Goal: Task Accomplishment & Management: Complete application form

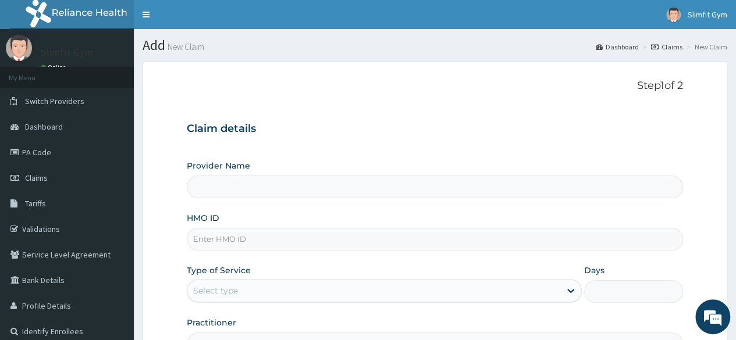
click at [272, 238] on input "HMO ID" at bounding box center [435, 239] width 496 height 23
type input "Slimfit U Gym ([DEMOGRAPHIC_DATA] Only )"
type input "1"
type input "s"
type input "SLB/1O433/A"
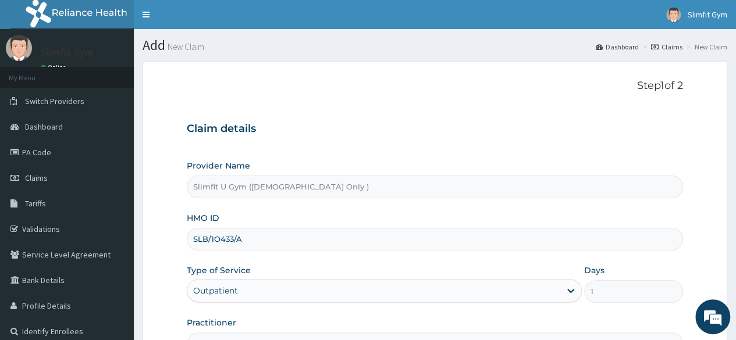
click at [570, 293] on div "Outpatient" at bounding box center [384, 290] width 395 height 23
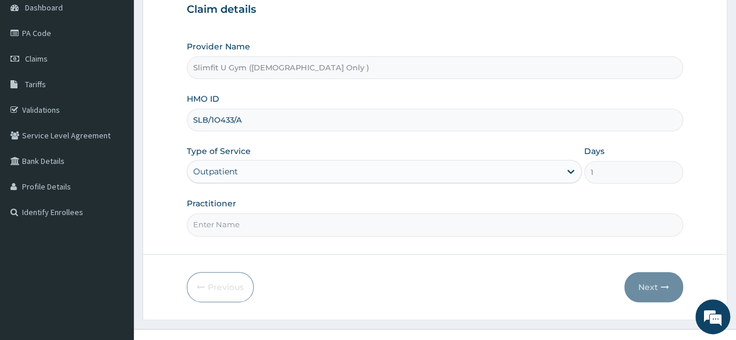
scroll to position [135, 0]
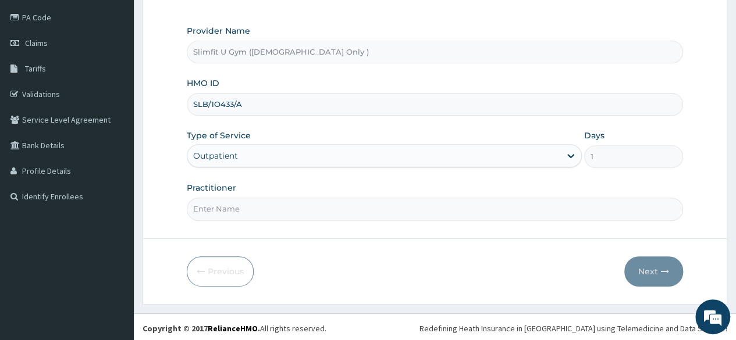
click at [494, 205] on input "Practitioner" at bounding box center [435, 209] width 496 height 23
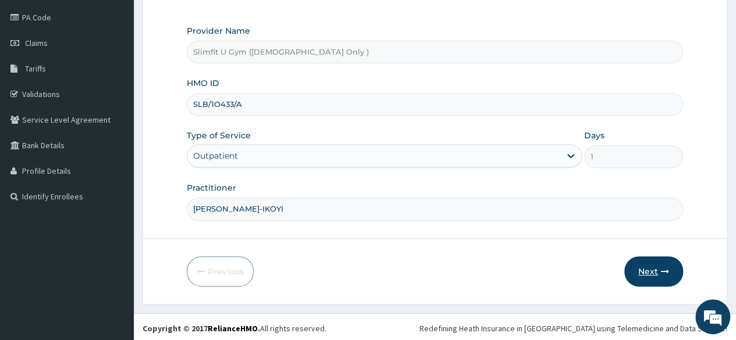
type input "[PERSON_NAME]-IKOYI"
click at [647, 267] on button "Next" at bounding box center [653, 272] width 59 height 30
click at [646, 268] on button "Next" at bounding box center [653, 272] width 59 height 30
click at [210, 100] on input "SLB/1O433/A" at bounding box center [435, 104] width 496 height 23
click at [651, 266] on button "Next" at bounding box center [653, 272] width 59 height 30
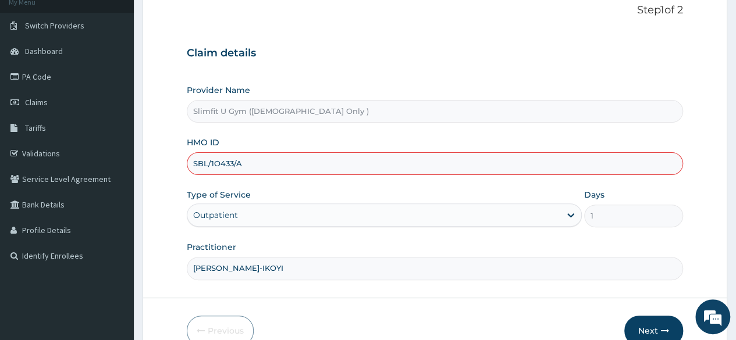
scroll to position [76, 0]
click at [221, 155] on input "S/1O433/A" at bounding box center [435, 163] width 496 height 23
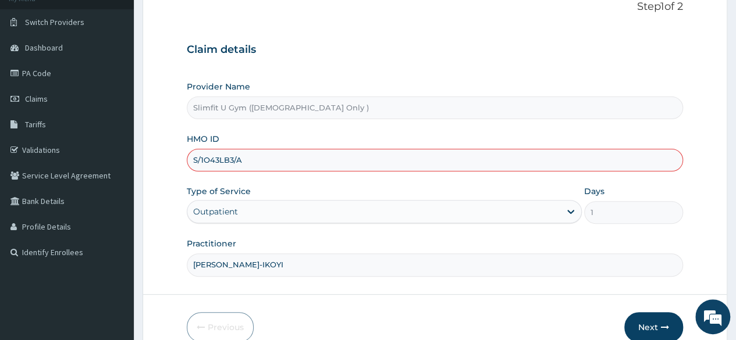
scroll to position [80, 0]
click at [372, 238] on div "Practitioner [PERSON_NAME]-IKOYI" at bounding box center [435, 256] width 496 height 38
drag, startPoint x: 647, startPoint y: 326, endPoint x: 651, endPoint y: 332, distance: 6.8
click at [651, 332] on button "Next" at bounding box center [653, 326] width 59 height 30
click at [198, 148] on input "S/1O433/A" at bounding box center [435, 159] width 496 height 23
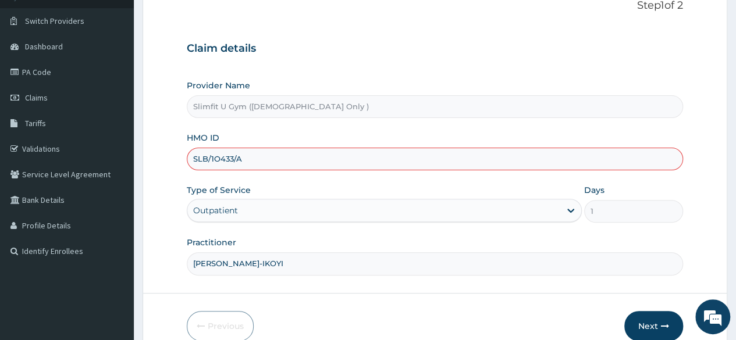
click at [306, 202] on div "Outpatient" at bounding box center [384, 210] width 395 height 23
click at [644, 322] on button "Next" at bounding box center [653, 326] width 59 height 30
click at [249, 164] on input "S/1O433/A" at bounding box center [435, 159] width 496 height 23
type input "S"
type input "SLB/10433/A"
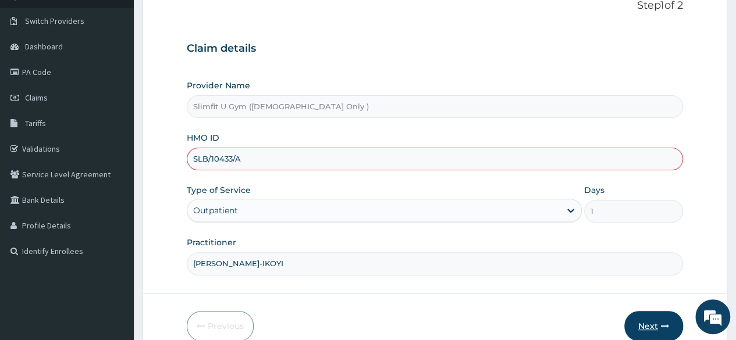
click at [646, 328] on button "Next" at bounding box center [653, 326] width 59 height 30
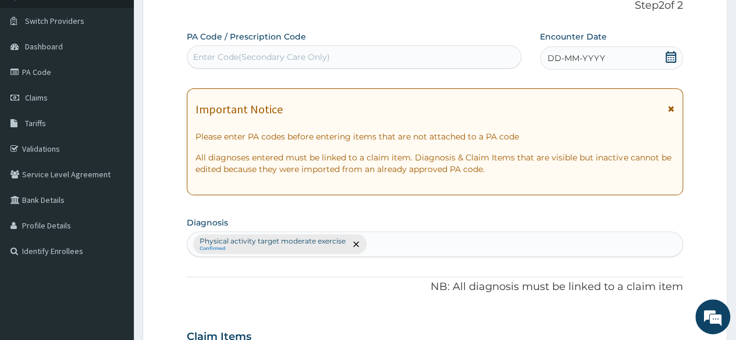
click at [669, 59] on icon at bounding box center [671, 57] width 12 height 12
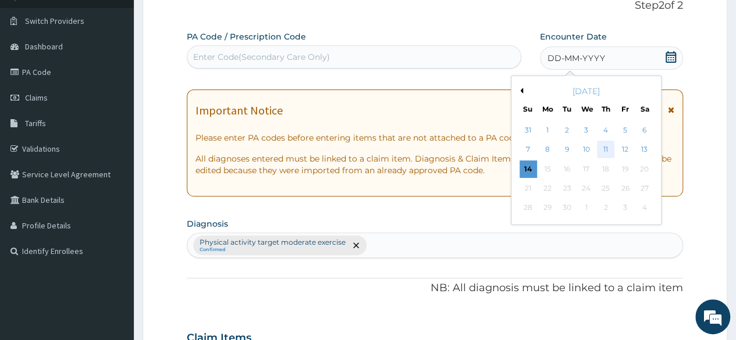
click at [608, 149] on div "11" at bounding box center [605, 149] width 17 height 17
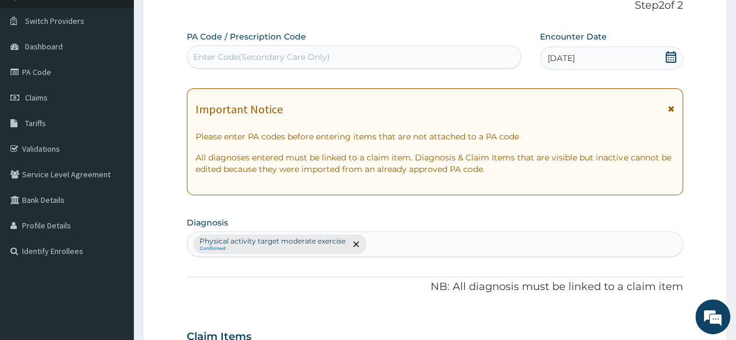
click at [288, 56] on div "Enter Code(Secondary Care Only)" at bounding box center [261, 57] width 137 height 12
type input "PA/3BD06A"
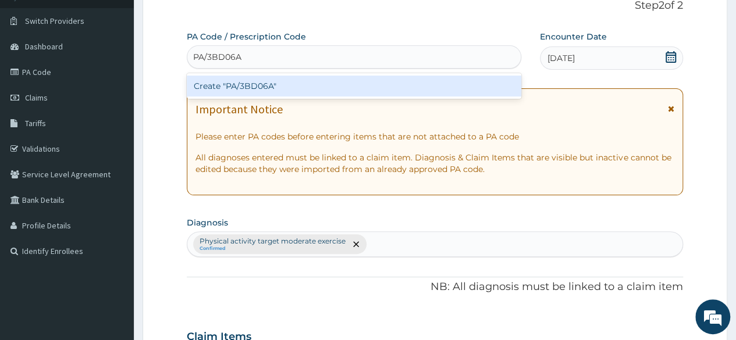
click at [375, 86] on div "Create "PA/3BD06A"" at bounding box center [354, 86] width 334 height 21
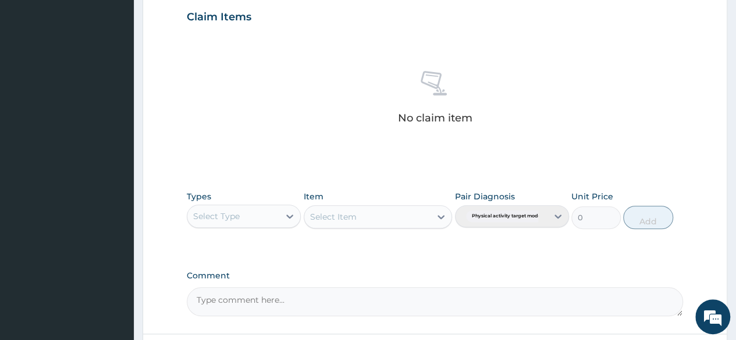
scroll to position [496, 0]
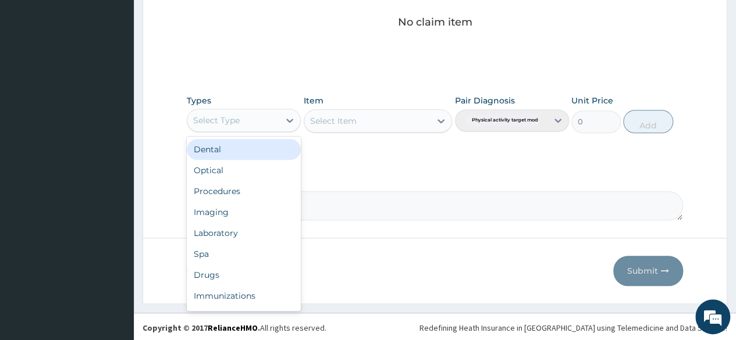
click at [201, 117] on div "Select Type" at bounding box center [216, 121] width 47 height 12
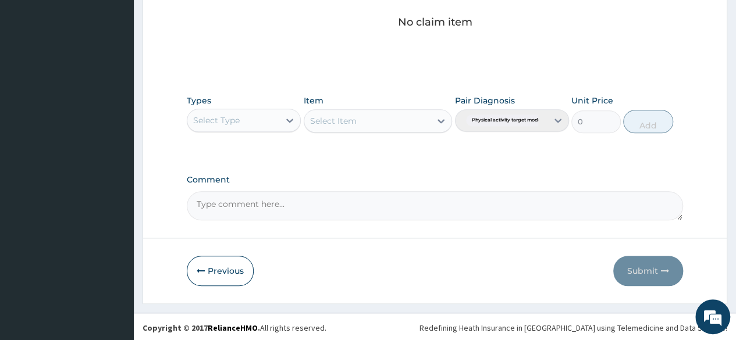
click at [201, 117] on div "Select Type" at bounding box center [216, 121] width 47 height 12
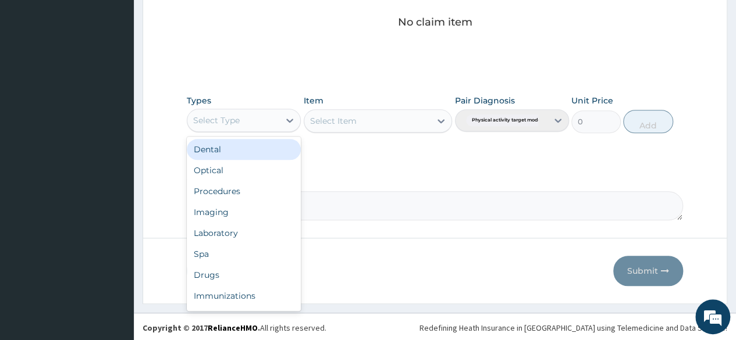
click at [235, 123] on div "Select Type" at bounding box center [216, 121] width 47 height 12
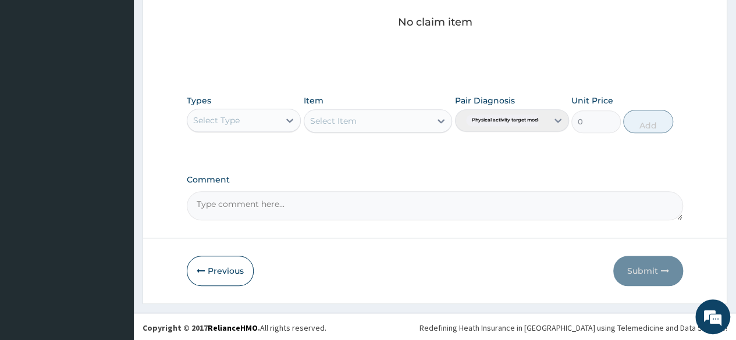
click at [235, 123] on div "Select Type" at bounding box center [216, 121] width 47 height 12
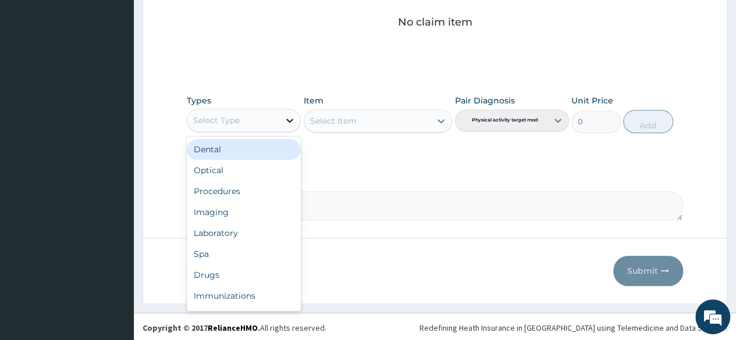
click at [291, 122] on icon at bounding box center [290, 121] width 12 height 12
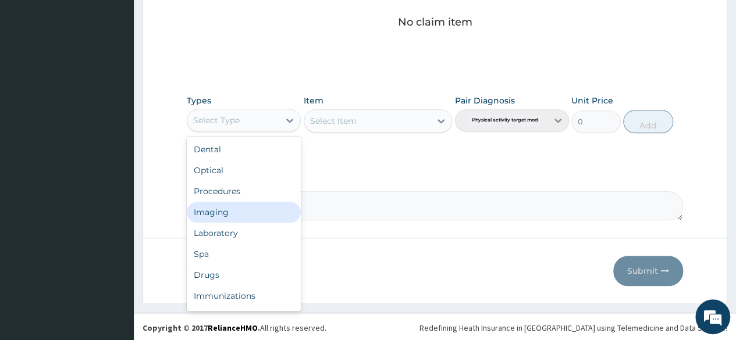
scroll to position [40, 0]
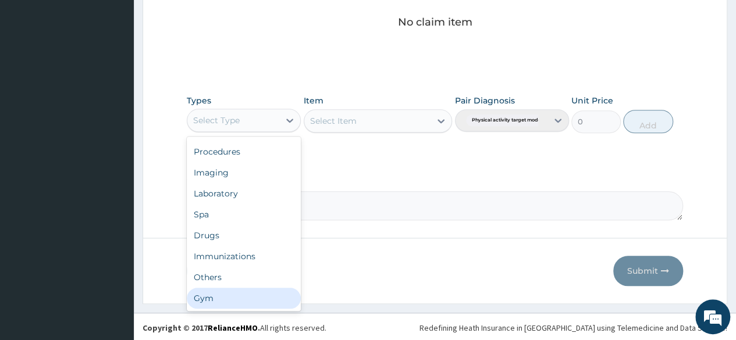
click at [226, 297] on div "Gym" at bounding box center [244, 298] width 114 height 21
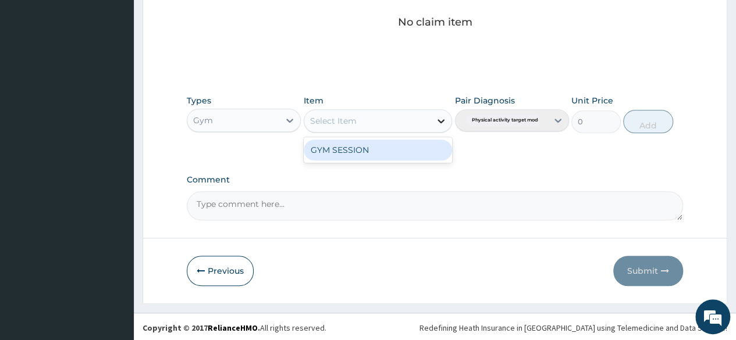
click at [440, 123] on icon at bounding box center [441, 121] width 12 height 12
click at [416, 146] on div "GYM SESSION" at bounding box center [378, 150] width 149 height 21
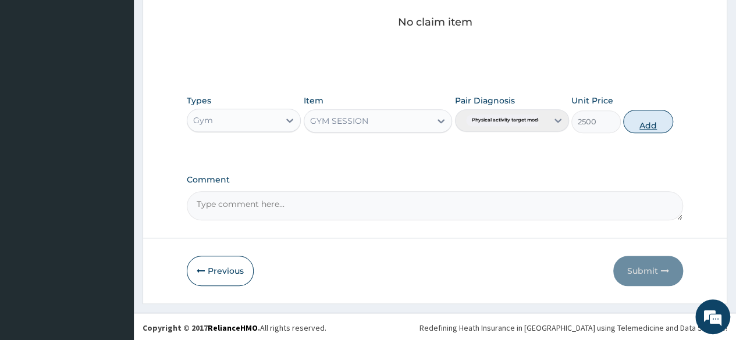
click at [645, 127] on button "Add" at bounding box center [647, 121] width 49 height 23
type input "0"
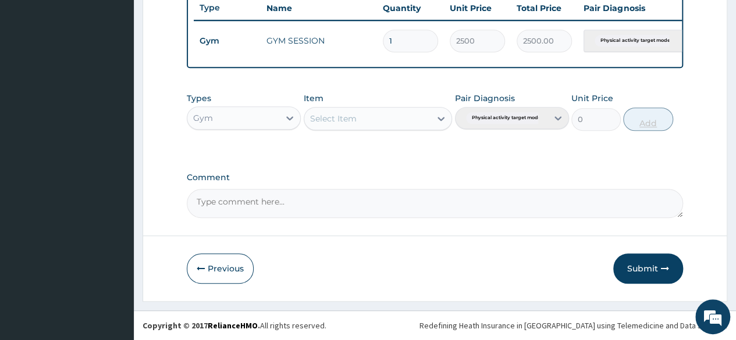
scroll to position [450, 0]
click at [640, 269] on button "Submit" at bounding box center [648, 269] width 70 height 30
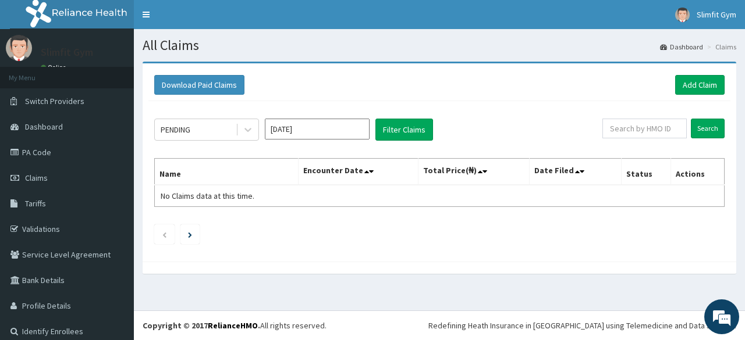
click at [644, 301] on div "All Claims Dashboard Claims Download Paid Claims Add Claim × Note you can only …" at bounding box center [439, 170] width 611 height 282
